Goal: Use online tool/utility: Utilize a website feature to perform a specific function

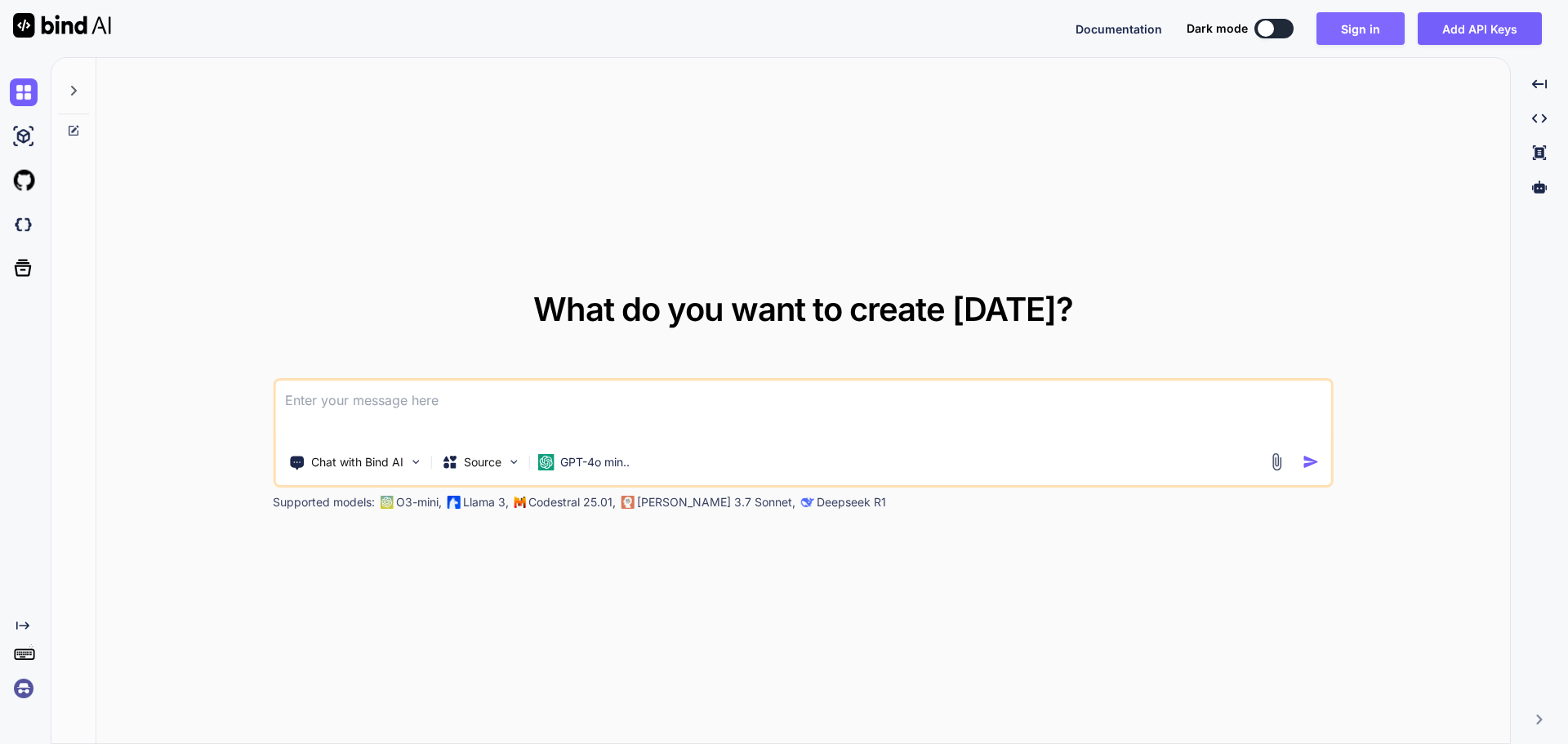
click at [1368, 22] on button "Sign in" at bounding box center [1360, 28] width 89 height 32
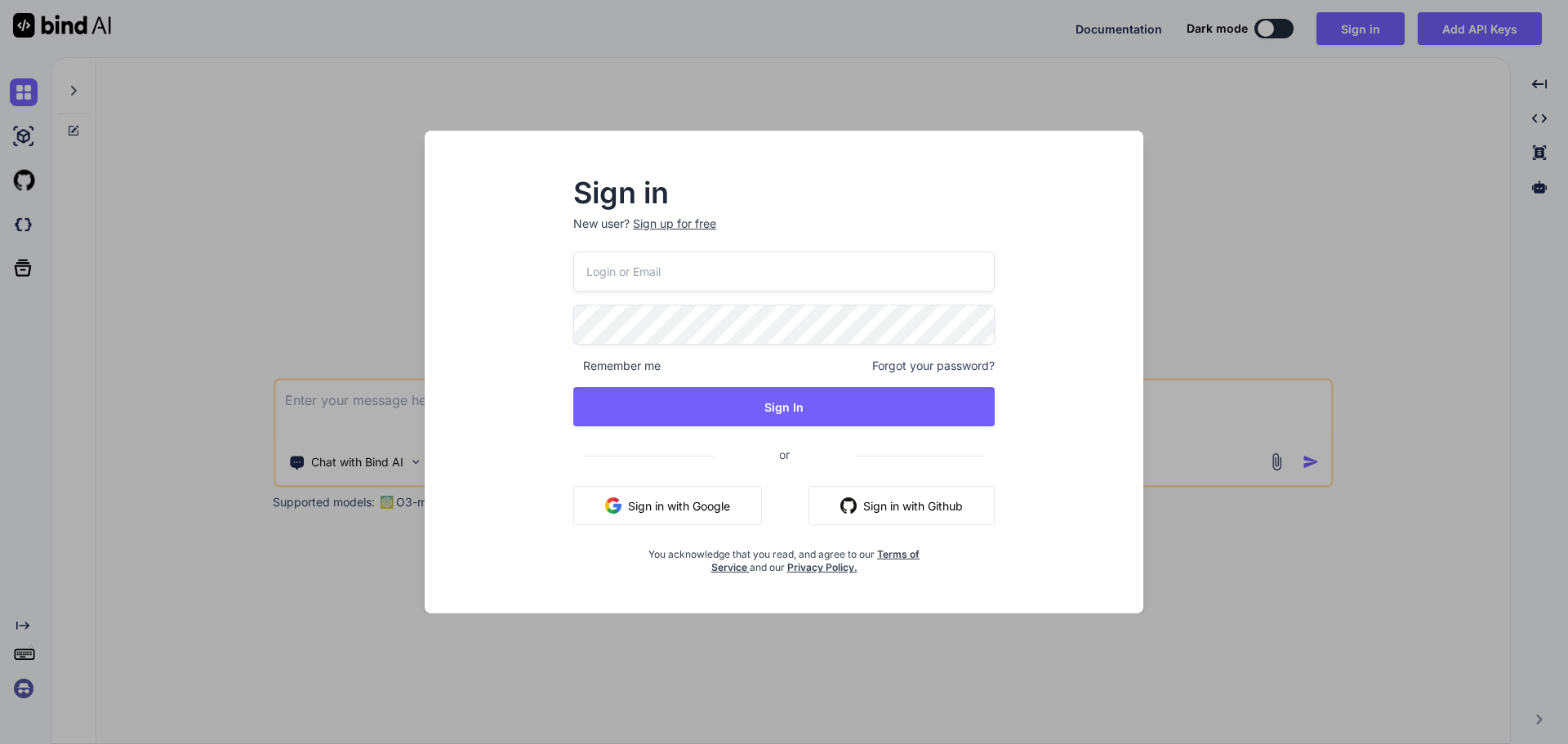
click at [668, 502] on button "Sign in with Google" at bounding box center [668, 506] width 189 height 39
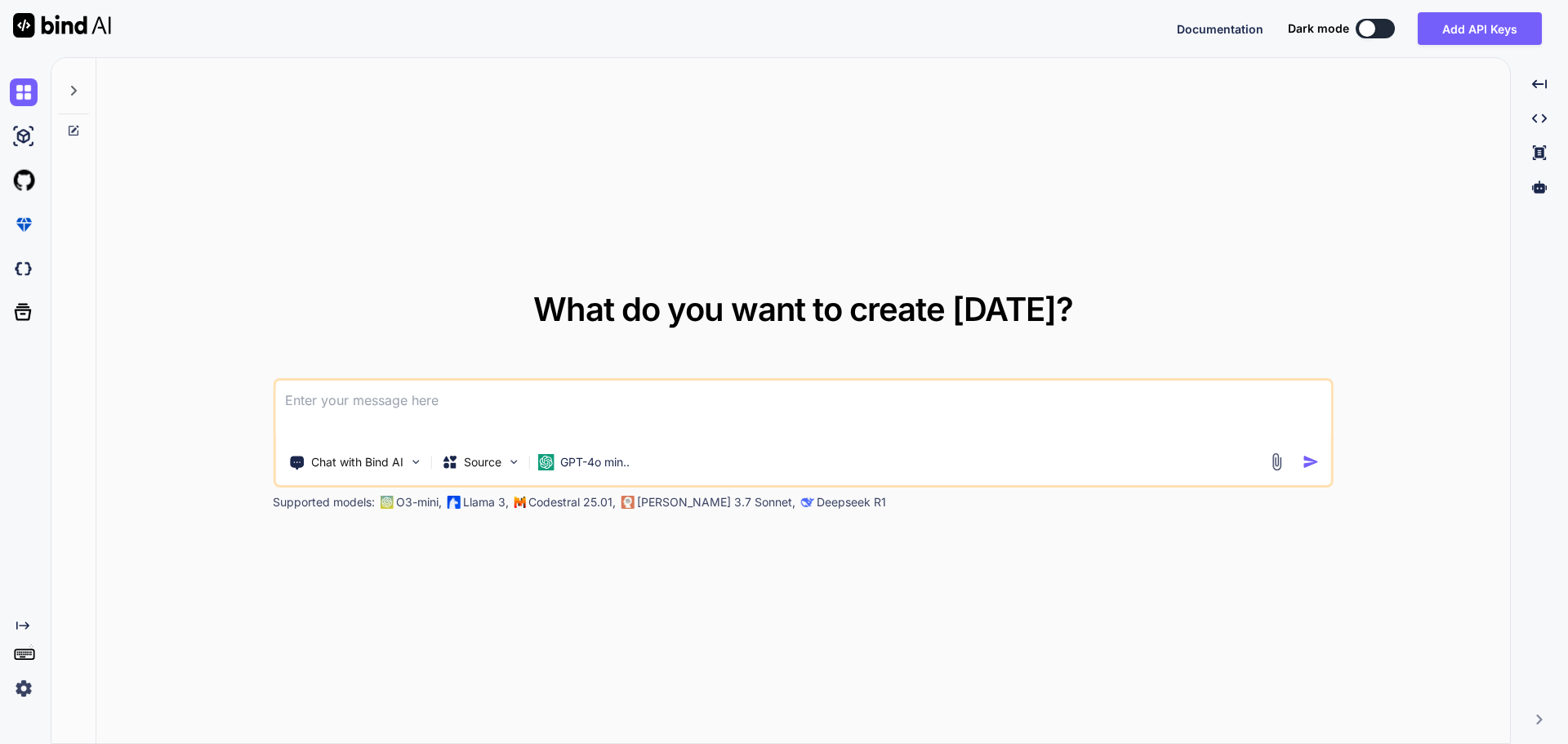
click at [12, 686] on img at bounding box center [24, 689] width 28 height 28
type textarea "x"
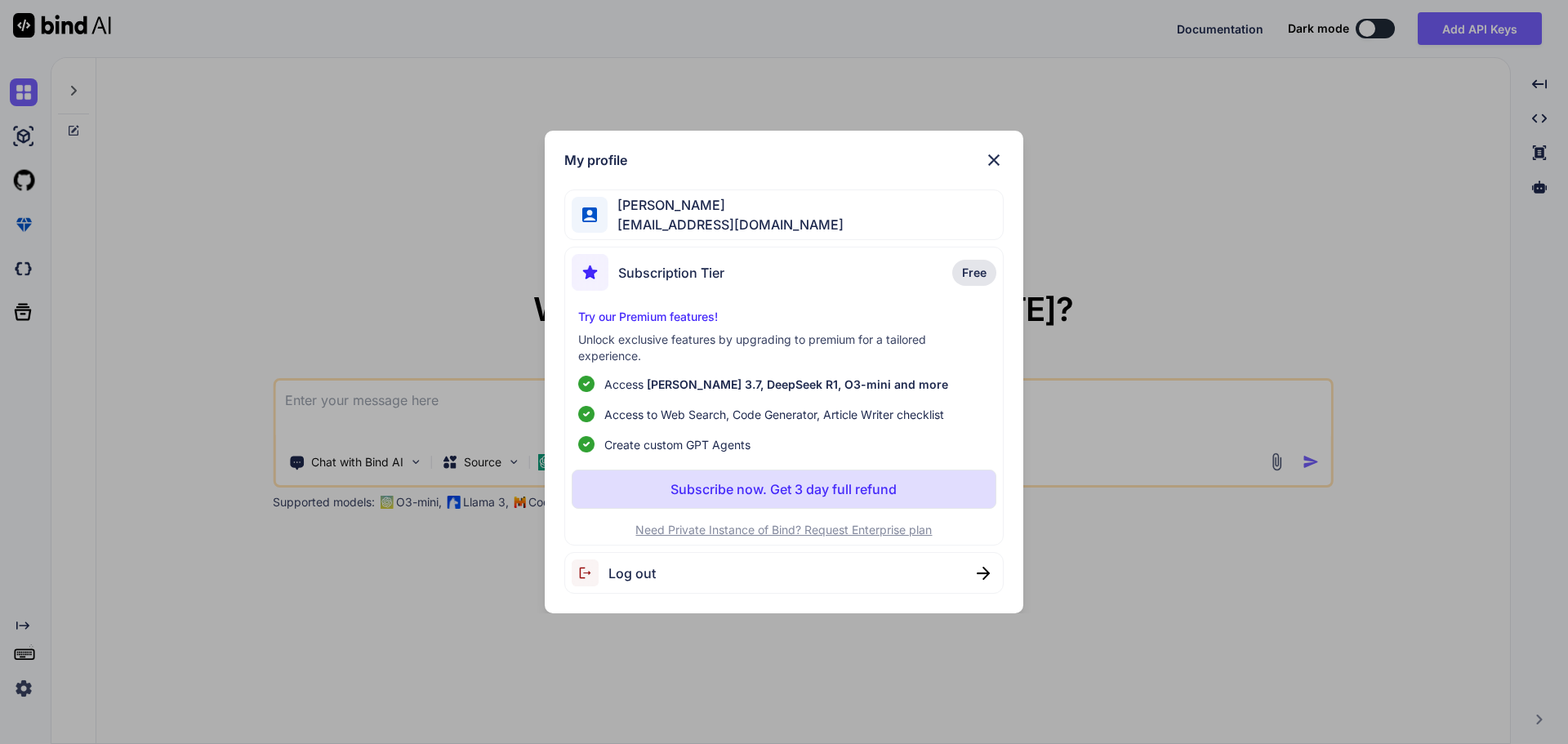
click at [14, 686] on div "My profile [PERSON_NAME] [EMAIL_ADDRESS][DOMAIN_NAME] Subscription Tier Free Tr…" at bounding box center [784, 372] width 1568 height 744
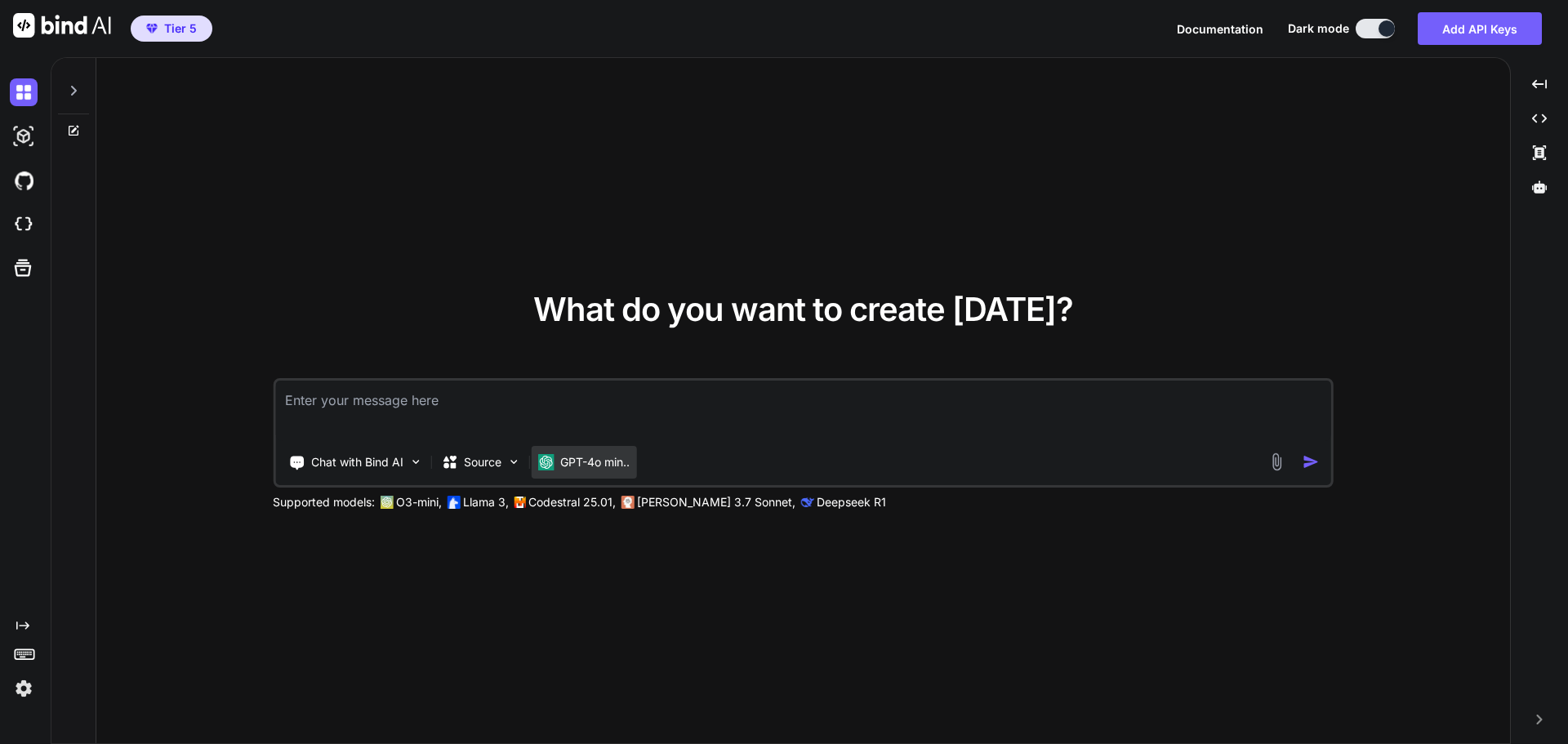
click at [616, 468] on p "GPT-4o min.." at bounding box center [594, 463] width 70 height 17
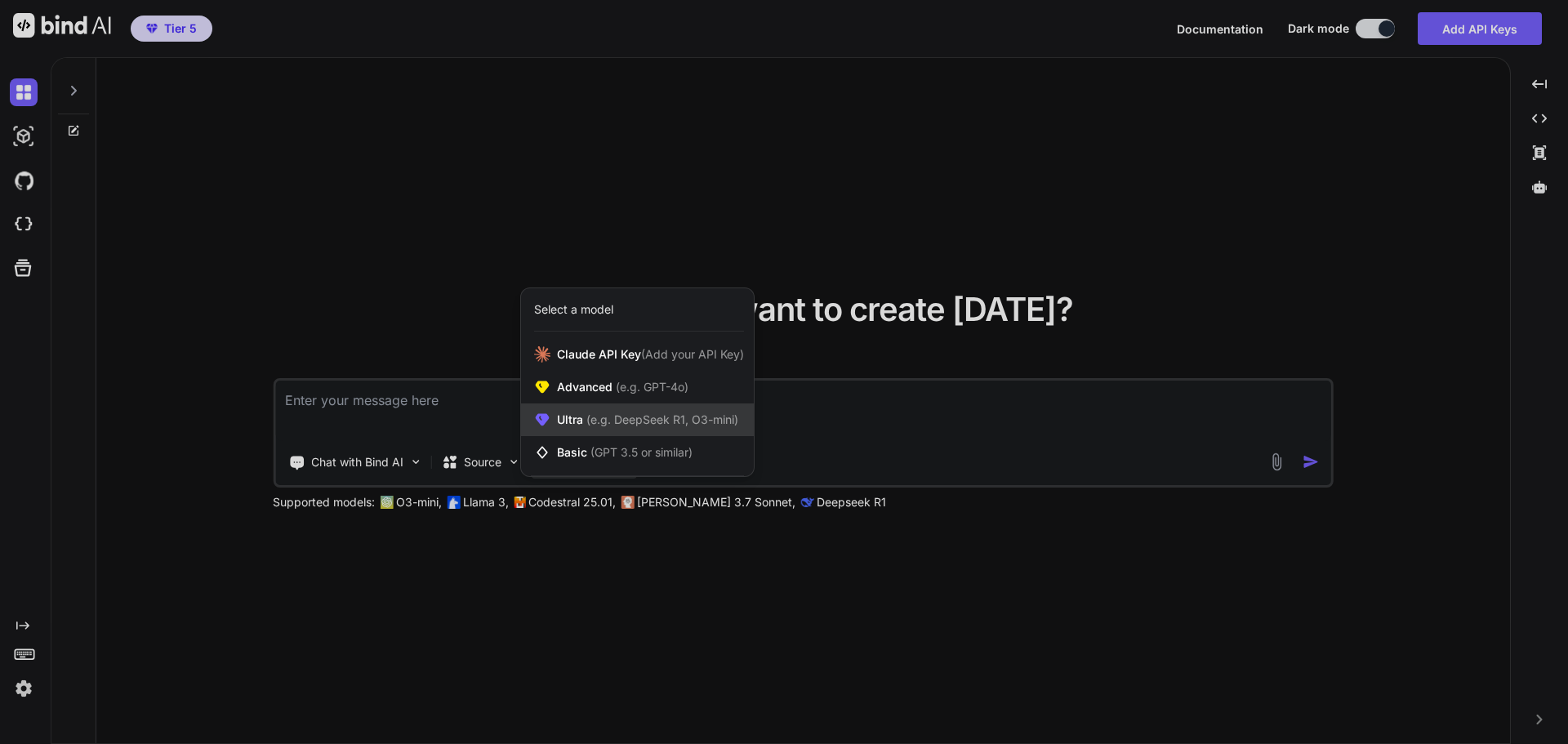
click at [619, 428] on span "Ultra (e.g. DeepSeek R1, O3-mini)" at bounding box center [647, 419] width 181 height 17
type textarea "x"
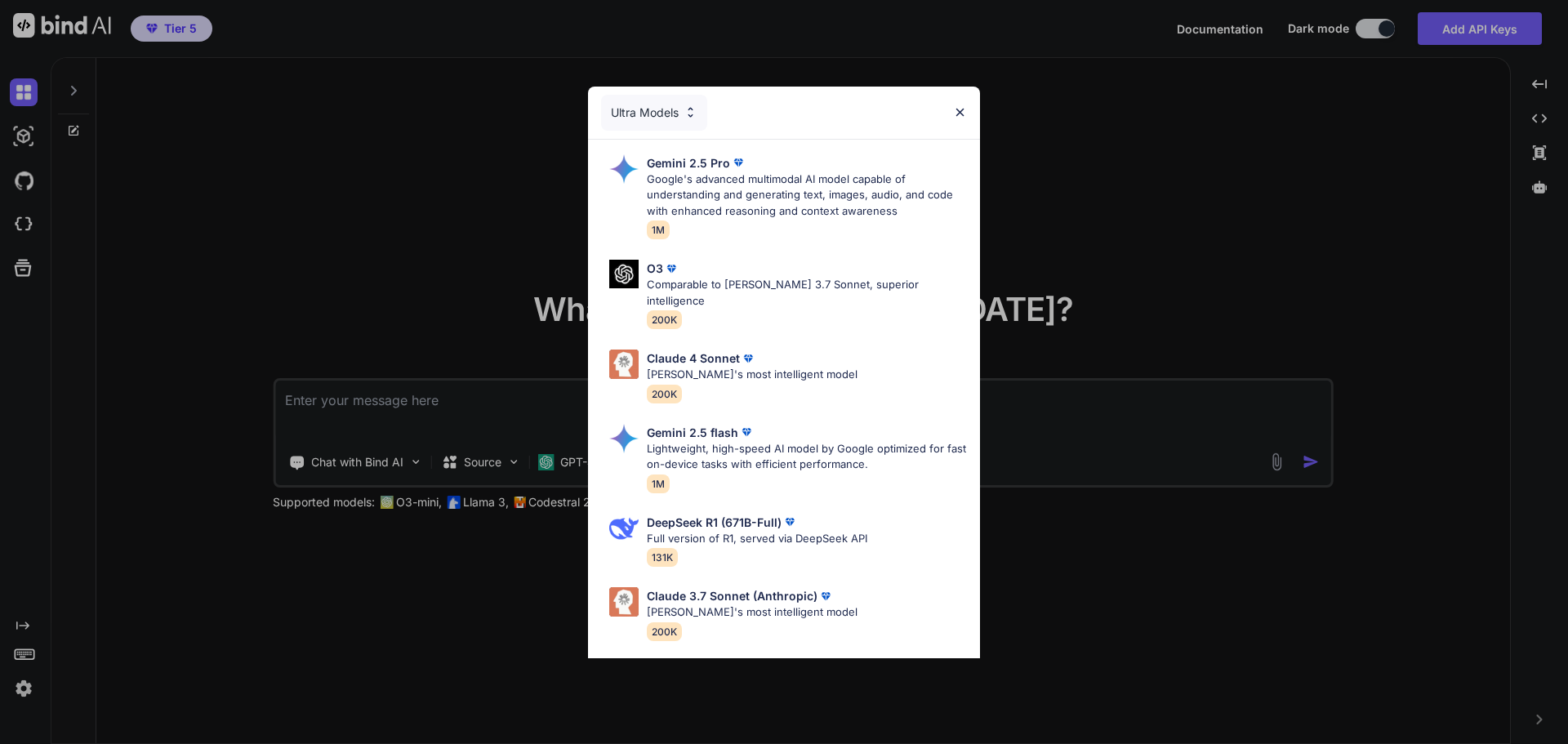
click at [1254, 173] on div "Ultra Models Gemini 2.5 Pro Google's advanced multimodal AI model capable of un…" at bounding box center [784, 372] width 1568 height 744
